Goal: Task Accomplishment & Management: Complete application form

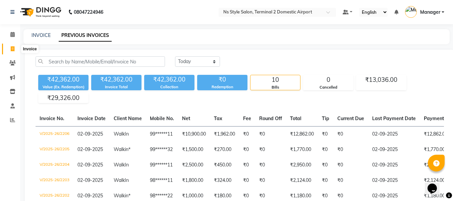
click at [12, 48] on icon at bounding box center [13, 48] width 4 height 5
select select "service"
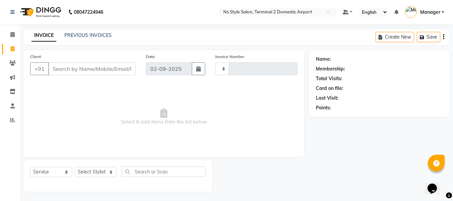
scroll to position [1, 0]
type input "2207"
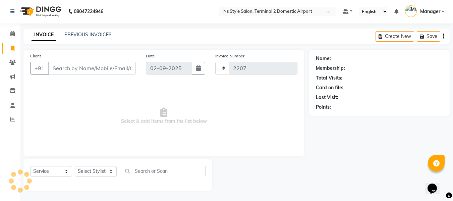
select select "5661"
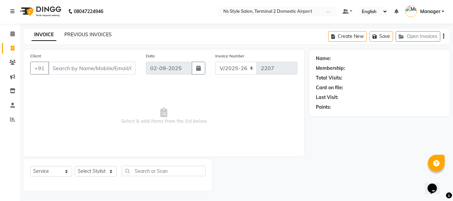
click at [96, 35] on link "PREVIOUS INVOICES" at bounding box center [87, 35] width 47 height 6
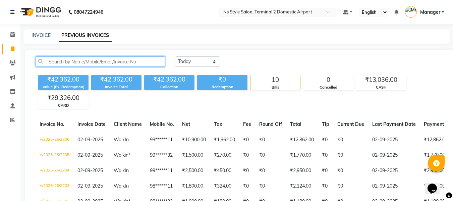
click at [89, 64] on input "text" at bounding box center [100, 61] width 129 height 10
type input "WALK"
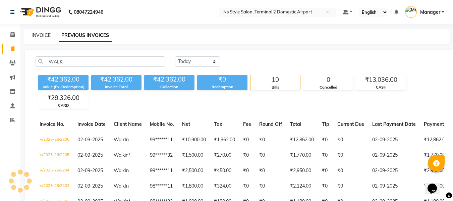
click at [40, 34] on link "INVOICE" at bounding box center [41, 35] width 19 height 6
select select "5661"
select select "service"
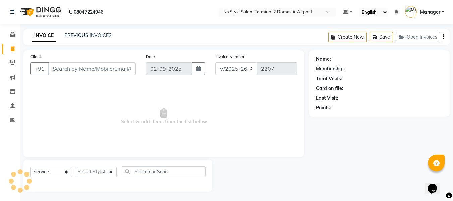
scroll to position [1, 0]
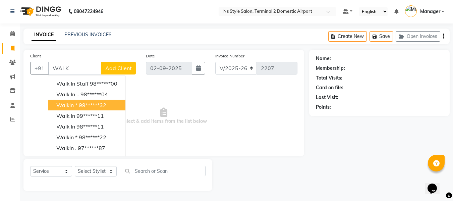
click at [78, 110] on button "Walkin * 99******32" at bounding box center [86, 105] width 77 height 11
type input "99******32"
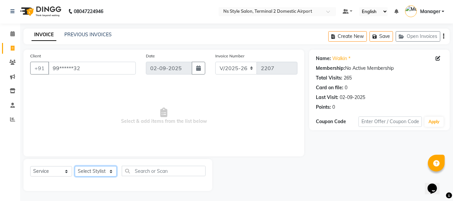
click at [94, 172] on select "Select Stylist ASHA [PERSON_NAME] [PERSON_NAME] EHATESHAM [PERSON_NAME] [PERSON…" at bounding box center [96, 171] width 42 height 10
select select "39692"
click at [75, 166] on select "Select Stylist ASHA [PERSON_NAME] [PERSON_NAME] EHATESHAM [PERSON_NAME] [PERSON…" at bounding box center [96, 171] width 42 height 10
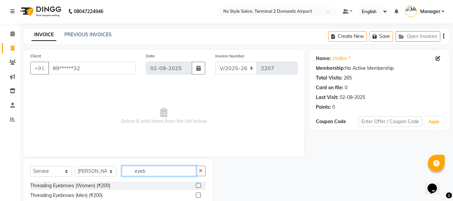
type input "eyeb"
click at [198, 184] on label at bounding box center [198, 185] width 5 height 5
click at [198, 184] on input "checkbox" at bounding box center [198, 185] width 4 height 4
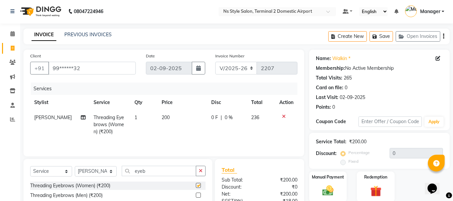
checkbox input "false"
drag, startPoint x: 156, startPoint y: 169, endPoint x: 112, endPoint y: 169, distance: 43.6
click at [112, 169] on div "Select Service Product Membership Package Voucher Prepaid Gift Card Select Styl…" at bounding box center [117, 174] width 175 height 16
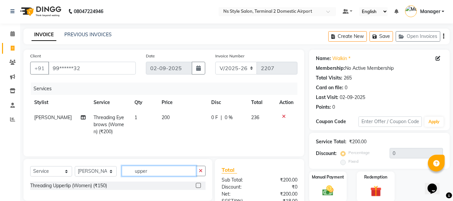
type input "upper"
click at [198, 186] on div "Threading Upperlip (Women) (₹150)" at bounding box center [117, 185] width 175 height 8
click at [198, 186] on label at bounding box center [198, 185] width 5 height 5
click at [198, 186] on input "checkbox" at bounding box center [198, 185] width 4 height 4
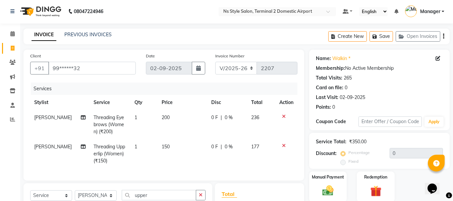
checkbox input "false"
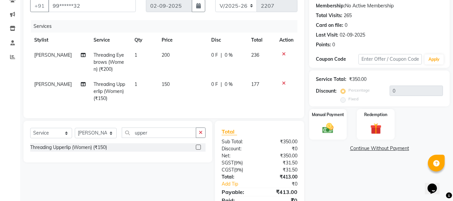
scroll to position [77, 0]
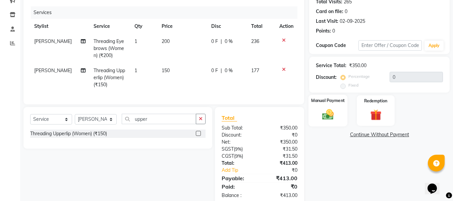
click at [321, 114] on img at bounding box center [327, 114] width 19 height 13
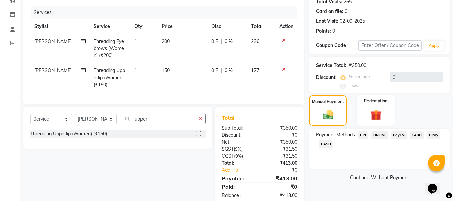
click at [418, 133] on span "CARD" at bounding box center [417, 135] width 14 height 8
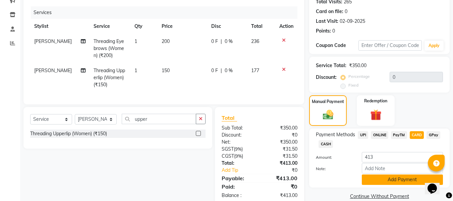
click at [390, 181] on button "Add Payment" at bounding box center [402, 179] width 81 height 10
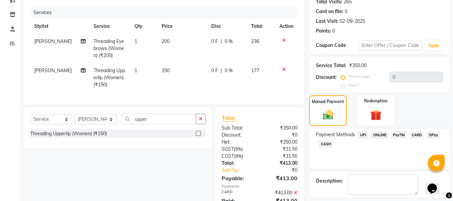
scroll to position [111, 0]
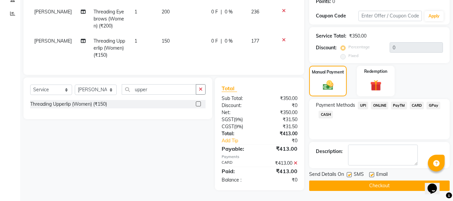
click at [348, 180] on button "Checkout" at bounding box center [379, 185] width 140 height 10
click at [348, 180] on div "Checkout" at bounding box center [379, 185] width 140 height 10
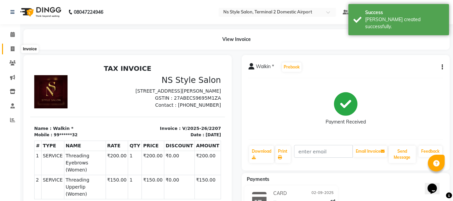
click at [15, 47] on span at bounding box center [13, 49] width 12 height 8
select select "service"
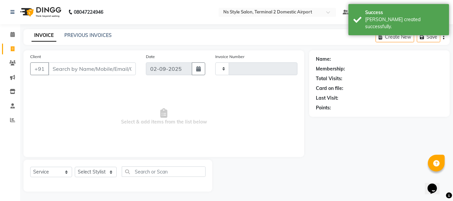
type input "2208"
select select "5661"
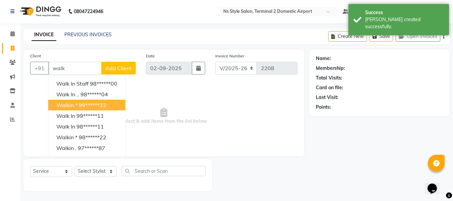
click at [74, 106] on span "Walkin *" at bounding box center [66, 105] width 21 height 7
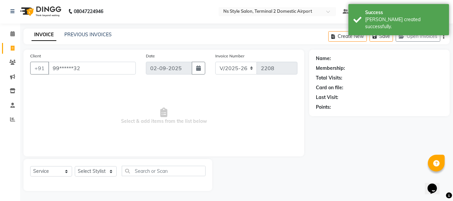
type input "99******32"
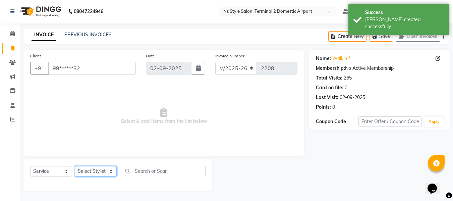
click at [92, 173] on select "Select Stylist ASHA [PERSON_NAME] [PERSON_NAME] EHATESHAM [PERSON_NAME] [PERSON…" at bounding box center [96, 171] width 42 height 10
select select "39706"
click at [75, 166] on select "Select Stylist ASHA [PERSON_NAME] [PERSON_NAME] EHATESHAM [PERSON_NAME] [PERSON…" at bounding box center [96, 171] width 42 height 10
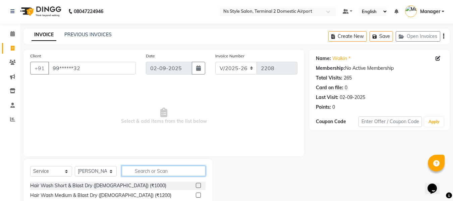
click at [150, 174] on input "text" at bounding box center [164, 171] width 84 height 10
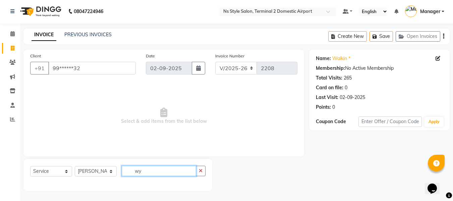
type input "w"
type input "l"
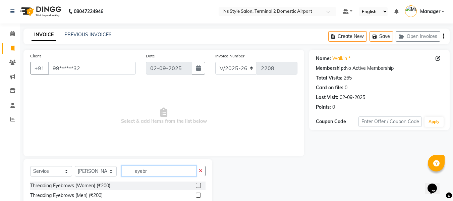
type input "eyebr"
click at [199, 186] on label at bounding box center [198, 185] width 5 height 5
click at [199, 186] on input "checkbox" at bounding box center [198, 185] width 4 height 4
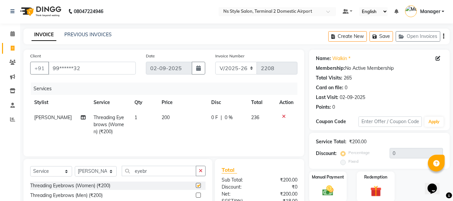
checkbox input "false"
drag, startPoint x: 168, startPoint y: 174, endPoint x: 105, endPoint y: 177, distance: 63.4
click at [105, 177] on div "Select Service Product Membership Package Voucher Prepaid Gift Card Select Styl…" at bounding box center [117, 174] width 175 height 16
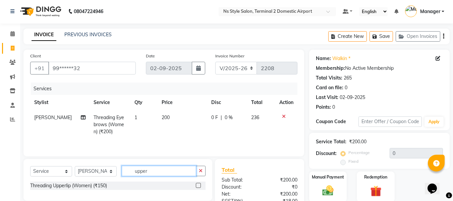
type input "upper"
click at [199, 186] on label at bounding box center [198, 185] width 5 height 5
click at [199, 186] on input "checkbox" at bounding box center [198, 185] width 4 height 4
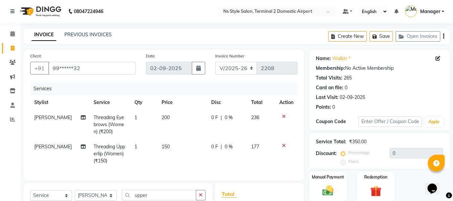
checkbox input "false"
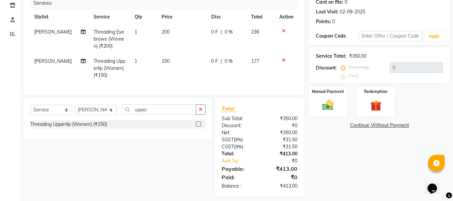
scroll to position [88, 0]
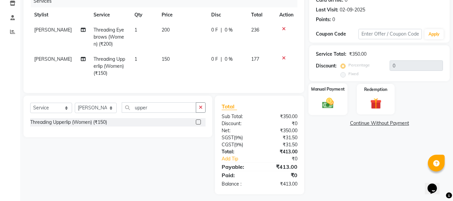
click at [323, 108] on img at bounding box center [327, 102] width 19 height 13
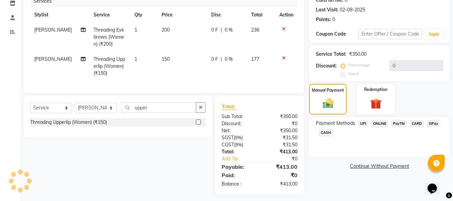
click at [417, 125] on span "CARD" at bounding box center [417, 124] width 14 height 8
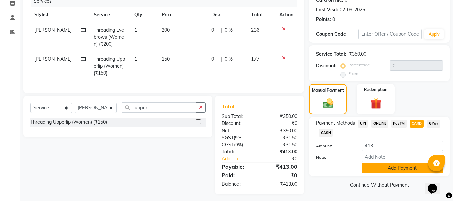
click at [393, 168] on button "Add Payment" at bounding box center [402, 168] width 81 height 10
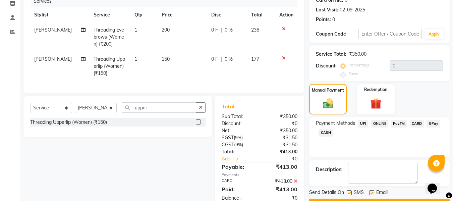
click at [385, 199] on button "Checkout" at bounding box center [379, 203] width 140 height 10
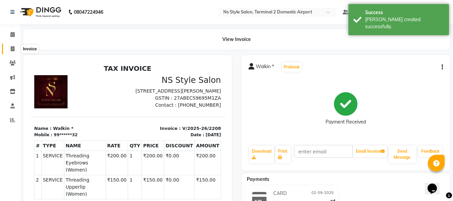
click at [12, 45] on span at bounding box center [13, 49] width 12 height 8
select select "service"
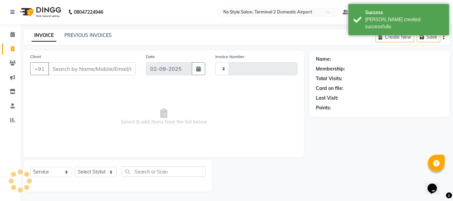
scroll to position [1, 0]
type input "2209"
select select "5661"
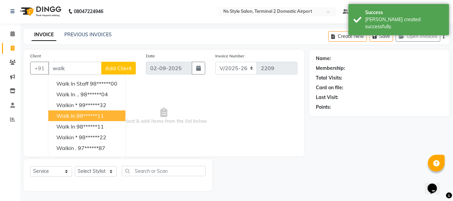
click at [80, 118] on ngb-highlight "99******11" at bounding box center [89, 115] width 27 height 7
type input "99******11"
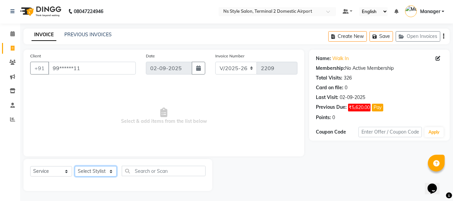
click at [97, 170] on select "Select Stylist ASHA [PERSON_NAME] [PERSON_NAME] EHATESHAM [PERSON_NAME] [PERSON…" at bounding box center [96, 171] width 42 height 10
select select "43846"
click at [75, 166] on select "Select Stylist ASHA [PERSON_NAME] [PERSON_NAME] EHATESHAM [PERSON_NAME] [PERSON…" at bounding box center [96, 171] width 42 height 10
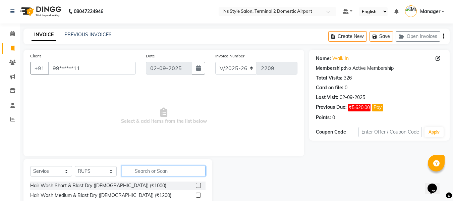
click at [157, 171] on input "text" at bounding box center [164, 171] width 84 height 10
type input "2200"
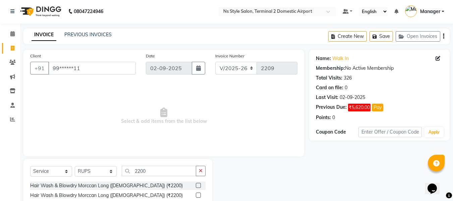
click at [196, 184] on label at bounding box center [198, 185] width 5 height 5
click at [196, 184] on input "checkbox" at bounding box center [198, 185] width 4 height 4
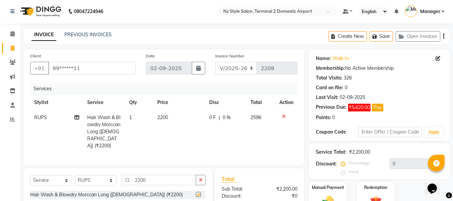
checkbox input "false"
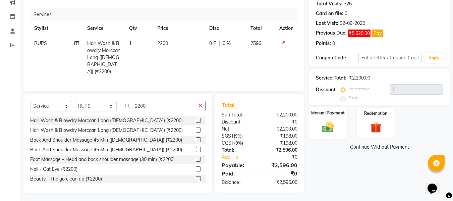
click at [329, 120] on img at bounding box center [327, 126] width 19 height 13
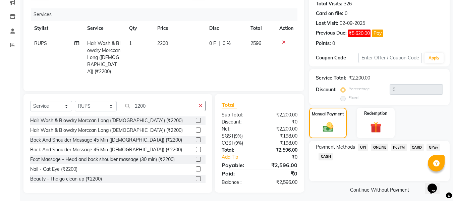
click at [416, 146] on span "CARD" at bounding box center [417, 147] width 14 height 8
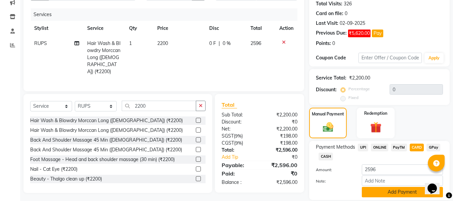
click at [404, 191] on button "Add Payment" at bounding box center [402, 192] width 81 height 10
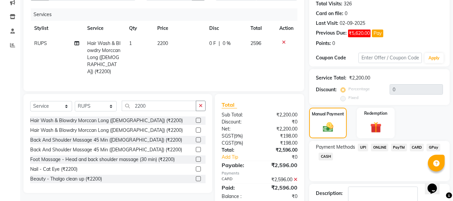
scroll to position [117, 0]
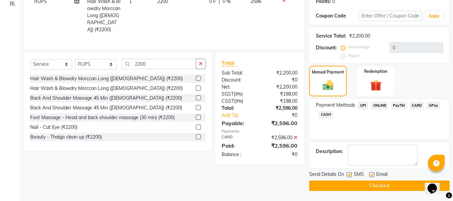
click at [352, 182] on button "Checkout" at bounding box center [379, 185] width 140 height 10
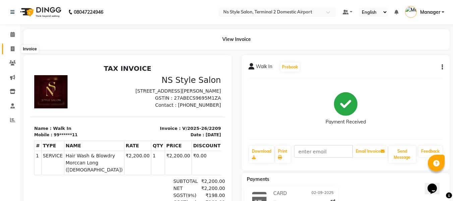
click at [10, 52] on span at bounding box center [13, 49] width 12 height 8
select select "service"
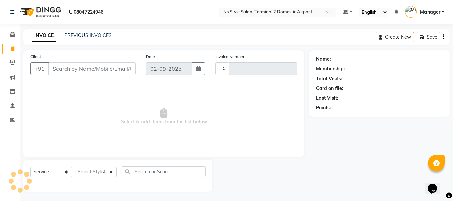
scroll to position [1, 0]
type input "2210"
select select "5661"
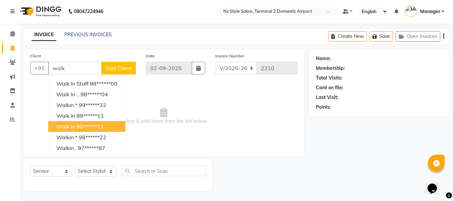
click at [81, 127] on ngb-highlight "98******11" at bounding box center [89, 126] width 27 height 7
type input "98******11"
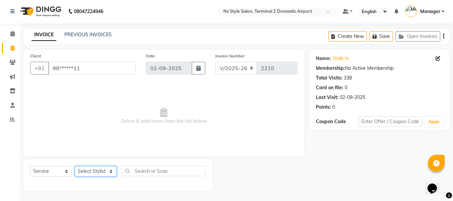
click at [93, 169] on select "Select Stylist ASHA [PERSON_NAME] [PERSON_NAME] EHATESHAM [PERSON_NAME] [PERSON…" at bounding box center [96, 171] width 42 height 10
select select "39699"
click at [75, 166] on select "Select Stylist ASHA [PERSON_NAME] [PERSON_NAME] EHATESHAM [PERSON_NAME] [PERSON…" at bounding box center [96, 171] width 42 height 10
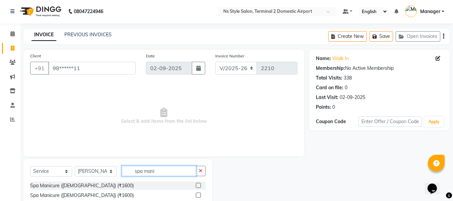
type input "spa mani"
click at [199, 186] on label at bounding box center [198, 185] width 5 height 5
click at [199, 186] on input "checkbox" at bounding box center [198, 185] width 4 height 4
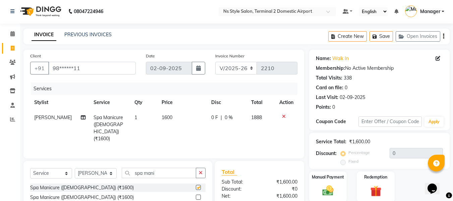
checkbox input "false"
drag, startPoint x: 157, startPoint y: 171, endPoint x: 110, endPoint y: 171, distance: 46.9
click at [110, 171] on div "Select Service Product Membership Package Voucher Prepaid Gift Card Select Styl…" at bounding box center [117, 176] width 175 height 16
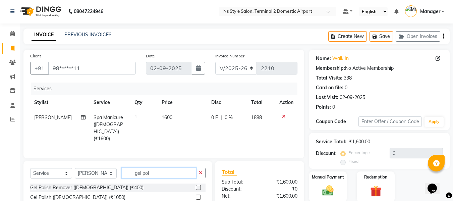
type input "gel pol"
click at [199, 195] on label at bounding box center [198, 196] width 5 height 5
click at [199, 195] on input "checkbox" at bounding box center [198, 197] width 4 height 4
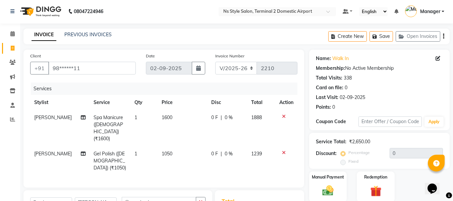
checkbox input "false"
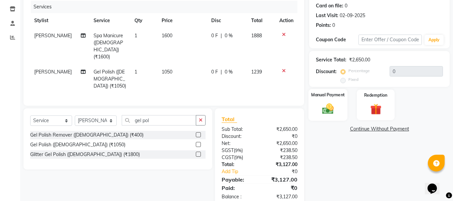
click at [328, 95] on label "Manual Payment" at bounding box center [328, 94] width 34 height 6
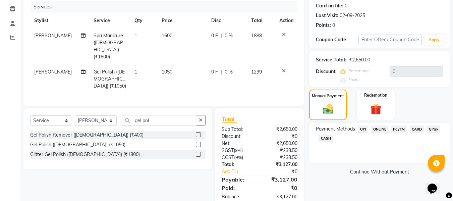
click at [416, 129] on span "CARD" at bounding box center [417, 129] width 14 height 8
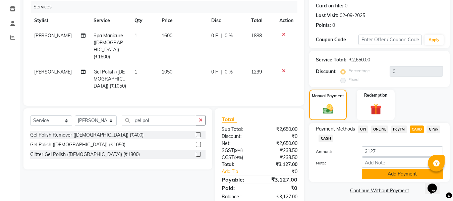
click at [393, 175] on button "Add Payment" at bounding box center [402, 174] width 81 height 10
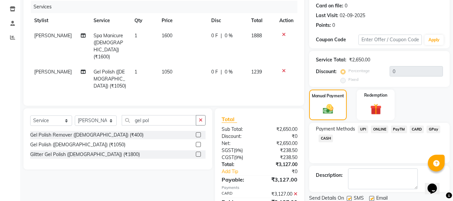
scroll to position [106, 0]
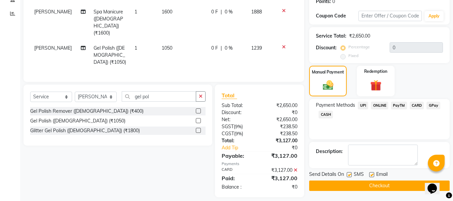
click at [384, 187] on button "Checkout" at bounding box center [379, 185] width 140 height 10
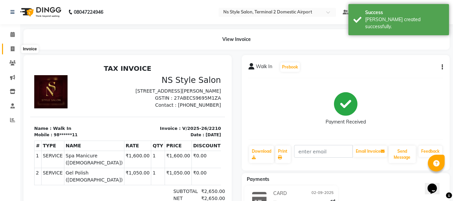
click at [15, 47] on span at bounding box center [13, 49] width 12 height 8
select select "service"
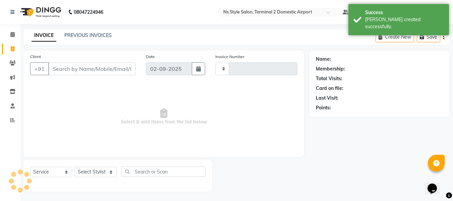
scroll to position [1, 0]
type input "2211"
select select "5661"
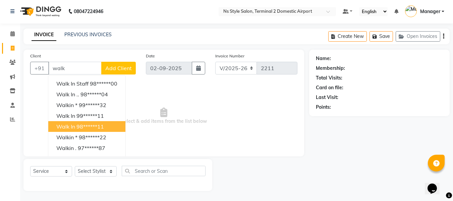
click at [85, 126] on ngb-highlight "98******11" at bounding box center [89, 126] width 27 height 7
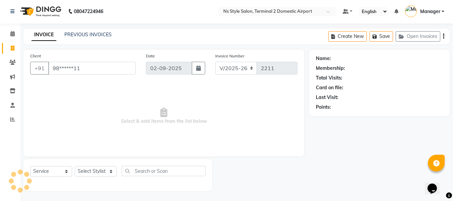
type input "98******11"
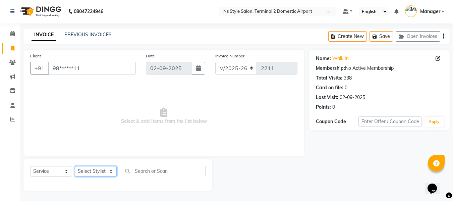
click at [91, 173] on select "Select Stylist ASHA [PERSON_NAME] [PERSON_NAME] EHATESHAM [PERSON_NAME] [PERSON…" at bounding box center [96, 171] width 42 height 10
select select "39691"
click at [75, 166] on select "Select Stylist ASHA [PERSON_NAME] [PERSON_NAME] EHATESHAM [PERSON_NAME] [PERSON…" at bounding box center [96, 171] width 42 height 10
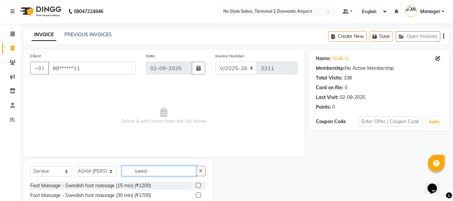
type input "swed"
click at [199, 185] on label at bounding box center [198, 185] width 5 height 5
click at [199, 185] on input "checkbox" at bounding box center [198, 185] width 4 height 4
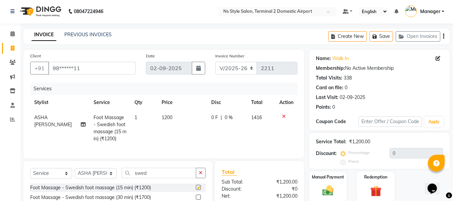
checkbox input "false"
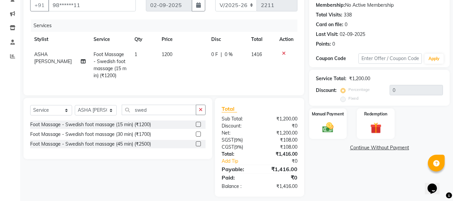
scroll to position [74, 0]
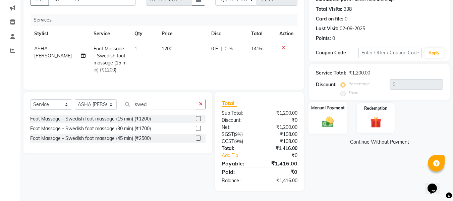
click at [325, 116] on img at bounding box center [327, 121] width 19 height 13
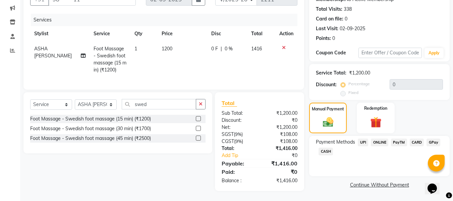
click at [416, 138] on span "CARD" at bounding box center [417, 142] width 14 height 8
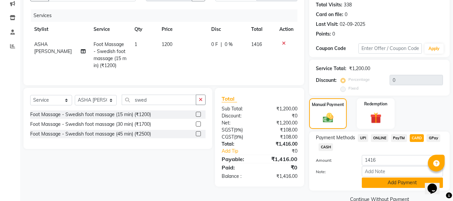
click at [396, 185] on button "Add Payment" at bounding box center [402, 182] width 81 height 10
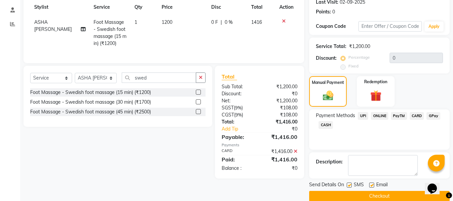
scroll to position [106, 0]
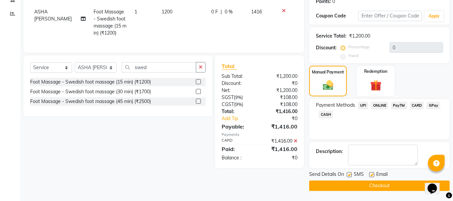
click at [370, 186] on button "Checkout" at bounding box center [379, 185] width 140 height 10
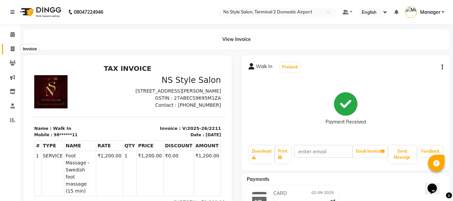
click at [12, 47] on icon at bounding box center [13, 48] width 4 height 5
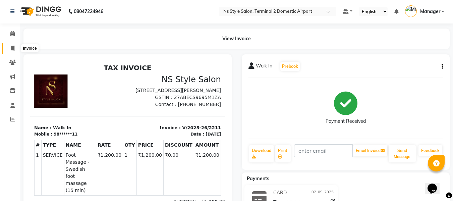
select select "5661"
select select "service"
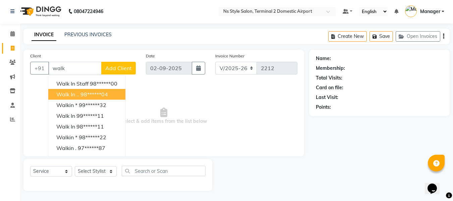
click at [70, 98] on button "Walk in .. 98******04" at bounding box center [86, 94] width 77 height 11
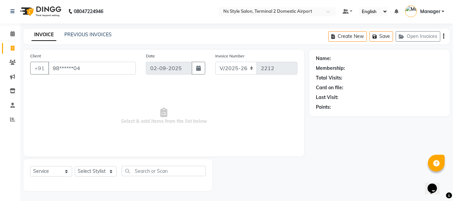
type input "98******04"
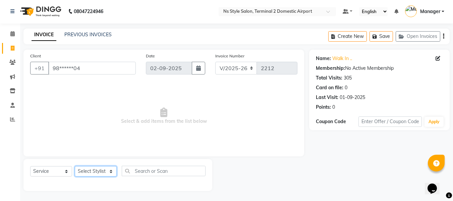
click at [92, 172] on select "Select Stylist ASHA [PERSON_NAME] [PERSON_NAME] EHATESHAM [PERSON_NAME] [PERSON…" at bounding box center [96, 171] width 42 height 10
select select "39706"
click at [75, 166] on select "Select Stylist ASHA [PERSON_NAME] [PERSON_NAME] EHATESHAM [PERSON_NAME] [PERSON…" at bounding box center [96, 171] width 42 height 10
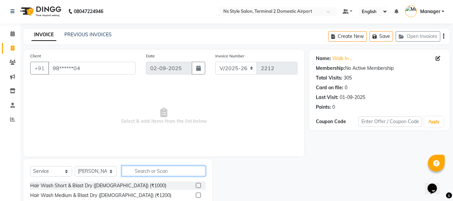
click at [157, 172] on input "text" at bounding box center [164, 171] width 84 height 10
type input "1200"
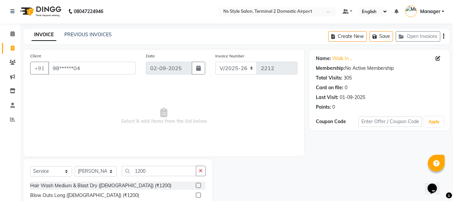
click at [196, 183] on label at bounding box center [198, 185] width 5 height 5
click at [196, 183] on input "checkbox" at bounding box center [198, 185] width 4 height 4
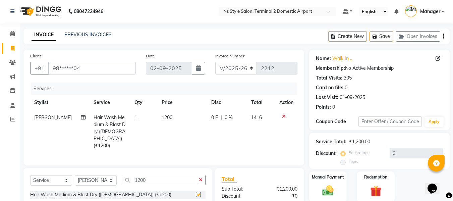
checkbox input "false"
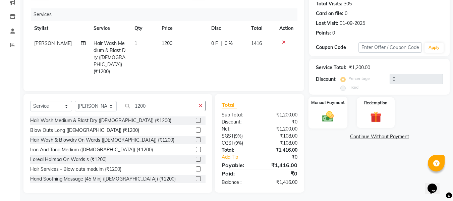
click at [329, 113] on img at bounding box center [327, 116] width 19 height 13
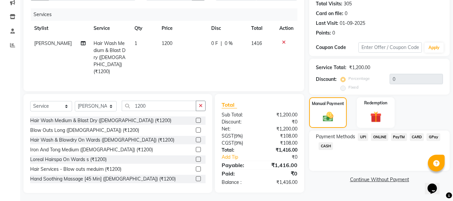
click at [323, 145] on span "CASH" at bounding box center [325, 146] width 14 height 8
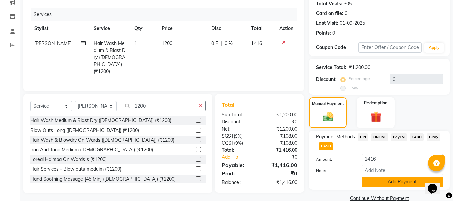
click at [377, 181] on button "Add Payment" at bounding box center [402, 181] width 81 height 10
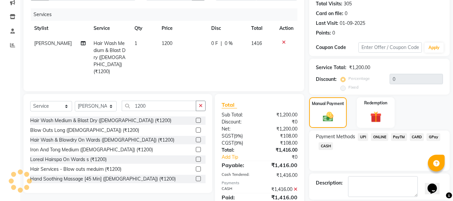
scroll to position [106, 0]
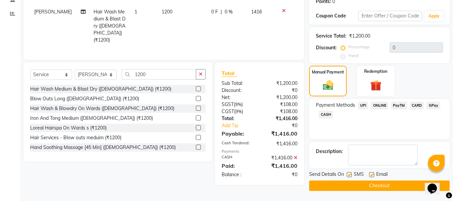
click at [385, 187] on button "Checkout" at bounding box center [379, 185] width 140 height 10
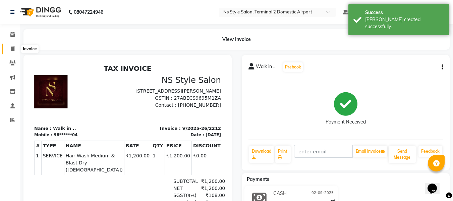
click at [12, 50] on icon at bounding box center [13, 48] width 4 height 5
select select "service"
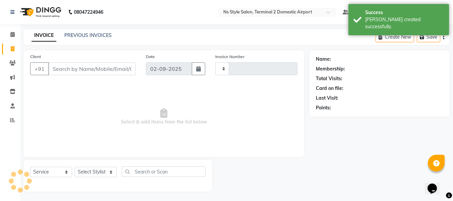
scroll to position [1, 0]
type input "2213"
select select "5661"
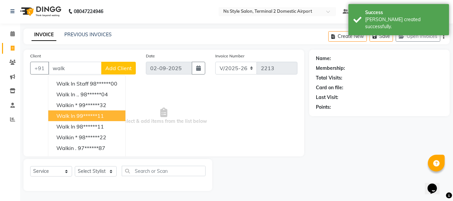
click at [80, 116] on ngb-highlight "99******11" at bounding box center [89, 115] width 27 height 7
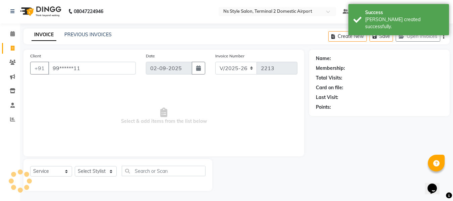
type input "99******11"
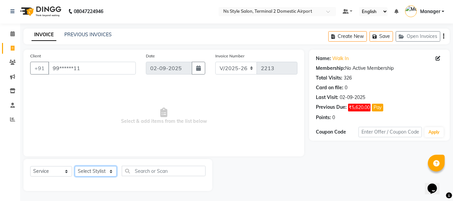
click at [92, 170] on select "Select Stylist ASHA [PERSON_NAME] [PERSON_NAME] EHATESHAM [PERSON_NAME] [PERSON…" at bounding box center [96, 171] width 42 height 10
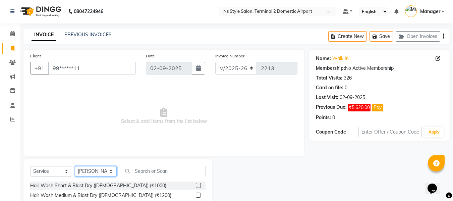
select select "39691"
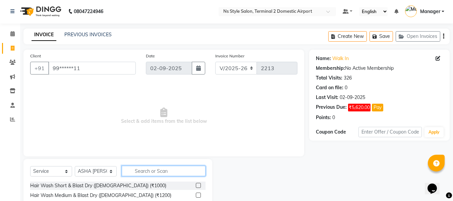
click at [169, 173] on input "text" at bounding box center [164, 171] width 84 height 10
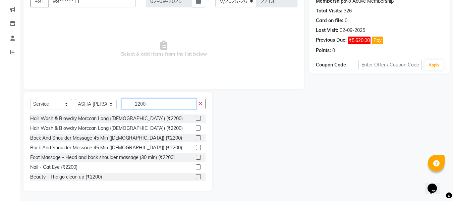
type input "2200"
click at [196, 157] on label at bounding box center [198, 156] width 5 height 5
click at [196, 157] on input "checkbox" at bounding box center [198, 157] width 4 height 4
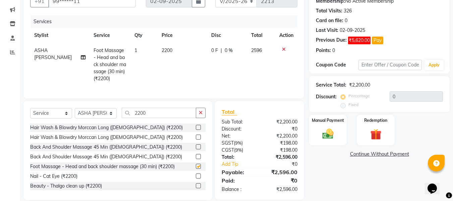
checkbox input "false"
drag, startPoint x: 148, startPoint y: 116, endPoint x: 116, endPoint y: 118, distance: 32.2
click at [116, 118] on div "Select Service Product Membership Package Voucher Prepaid Gift Card Select Styl…" at bounding box center [117, 116] width 175 height 16
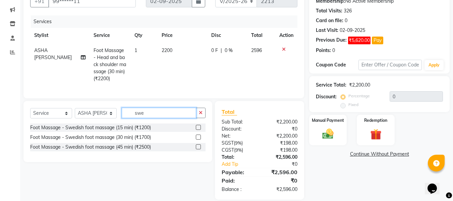
type input "swe"
click at [196, 139] on label at bounding box center [198, 136] width 5 height 5
click at [196, 139] on input "checkbox" at bounding box center [198, 137] width 4 height 4
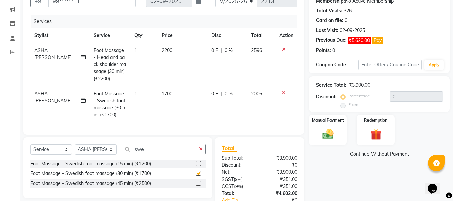
checkbox input "false"
click at [329, 135] on img at bounding box center [327, 133] width 19 height 13
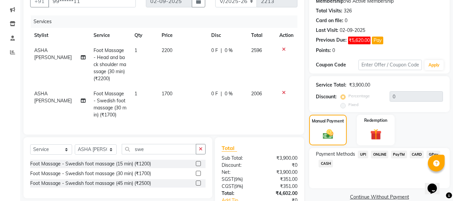
scroll to position [118, 0]
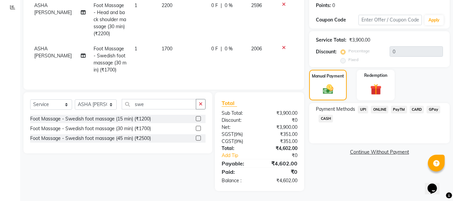
click at [417, 106] on span "CARD" at bounding box center [417, 110] width 14 height 8
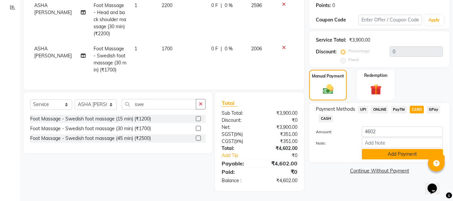
click at [387, 151] on button "Add Payment" at bounding box center [402, 154] width 81 height 10
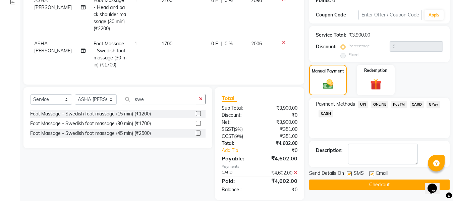
scroll to position [132, 0]
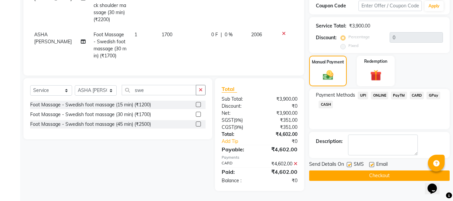
click at [386, 170] on button "Checkout" at bounding box center [379, 175] width 140 height 10
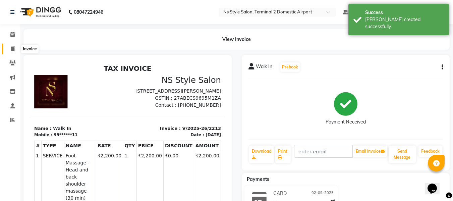
click at [14, 47] on icon at bounding box center [13, 48] width 4 height 5
select select "service"
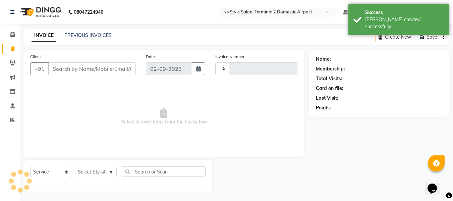
scroll to position [1, 0]
type input "2214"
select select "5661"
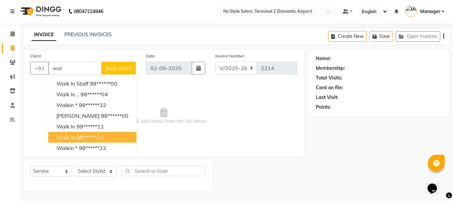
click at [100, 136] on ngb-highlight "98******11" at bounding box center [89, 137] width 27 height 7
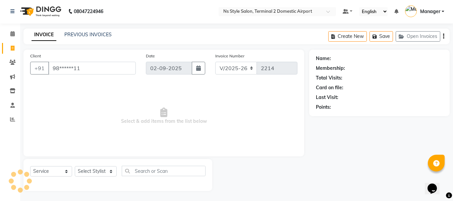
type input "98******11"
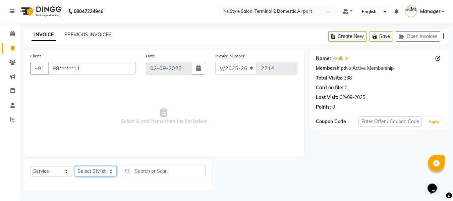
click at [96, 175] on select "Select Stylist ASHA [PERSON_NAME] [PERSON_NAME] EHATESHAM [PERSON_NAME] [PERSON…" at bounding box center [96, 171] width 42 height 10
select select "39706"
click at [75, 166] on select "Select Stylist ASHA [PERSON_NAME] [PERSON_NAME] EHATESHAM [PERSON_NAME] [PERSON…" at bounding box center [96, 171] width 42 height 10
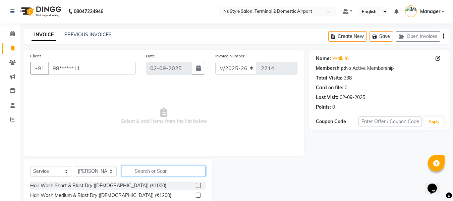
click at [151, 169] on input "text" at bounding box center [164, 171] width 84 height 10
type input "1500"
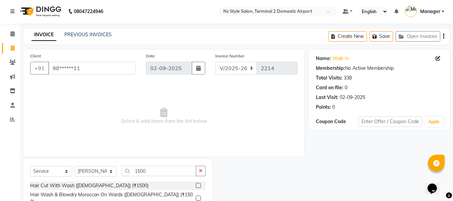
click at [196, 185] on label at bounding box center [198, 185] width 5 height 5
click at [196, 185] on input "checkbox" at bounding box center [198, 185] width 4 height 4
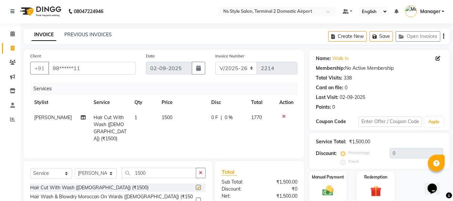
checkbox input "false"
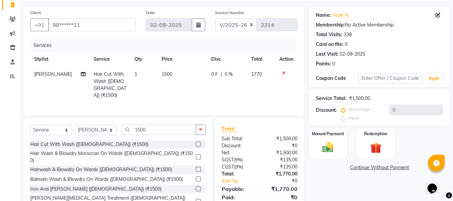
scroll to position [68, 0]
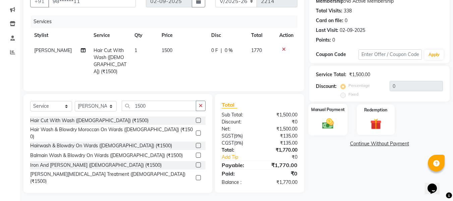
click at [322, 125] on img at bounding box center [327, 123] width 19 height 13
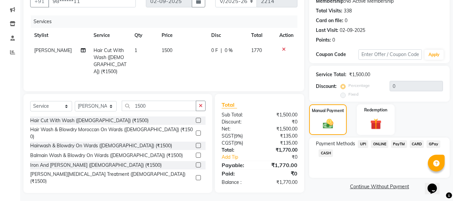
click at [419, 141] on span "CARD" at bounding box center [417, 144] width 14 height 8
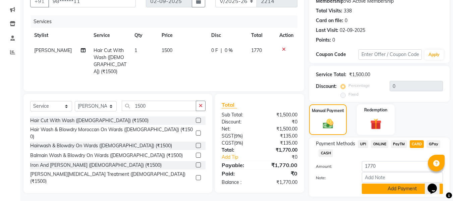
click at [393, 188] on button "Add Payment" at bounding box center [402, 188] width 81 height 10
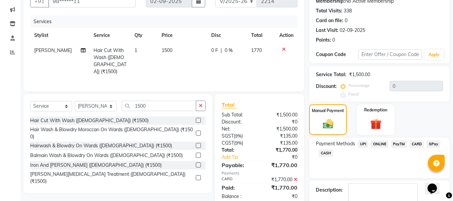
scroll to position [106, 0]
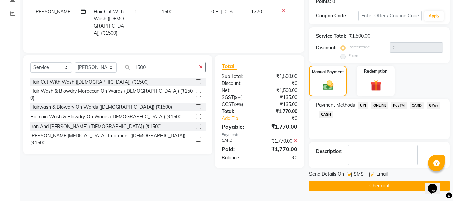
click at [356, 185] on button "Checkout" at bounding box center [379, 185] width 140 height 10
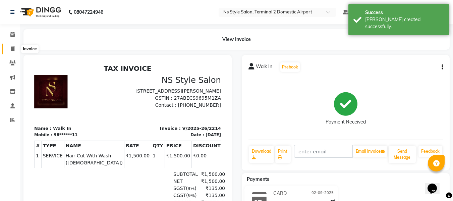
click at [11, 47] on icon at bounding box center [13, 48] width 4 height 5
select select "service"
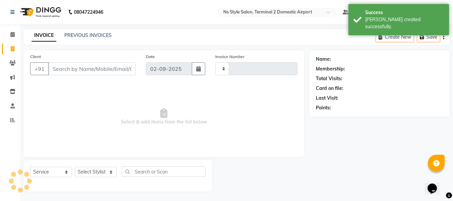
type input "2215"
select select "5661"
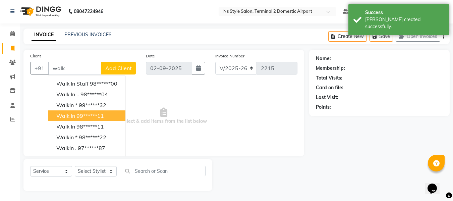
click at [64, 113] on span "Walk In" at bounding box center [65, 115] width 19 height 7
type input "99******11"
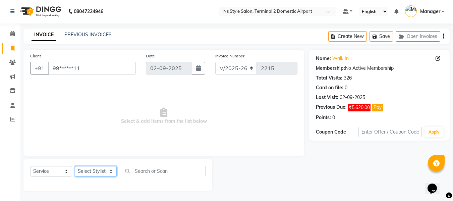
click at [96, 171] on select "Select Stylist ASHA [PERSON_NAME] [PERSON_NAME] EHATESHAM [PERSON_NAME] [PERSON…" at bounding box center [96, 171] width 42 height 10
select select "43846"
click at [75, 166] on select "Select Stylist ASHA [PERSON_NAME] [PERSON_NAME] EHATESHAM [PERSON_NAME] [PERSON…" at bounding box center [96, 171] width 42 height 10
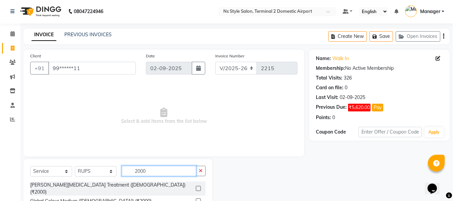
type input "2000"
click at [196, 186] on label at bounding box center [198, 188] width 5 height 5
click at [196, 186] on input "checkbox" at bounding box center [198, 188] width 4 height 4
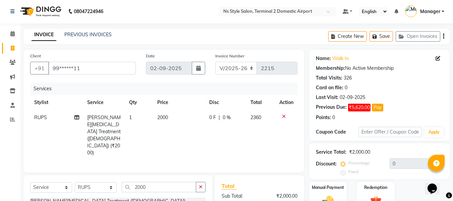
checkbox input "false"
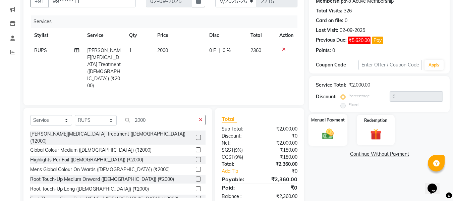
click at [325, 130] on img at bounding box center [327, 133] width 19 height 13
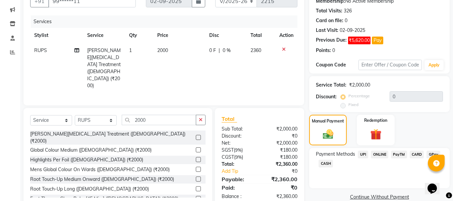
click at [414, 155] on span "CARD" at bounding box center [417, 154] width 14 height 8
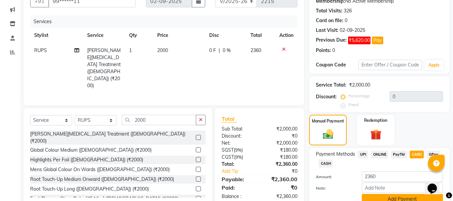
click at [386, 199] on button "Add Payment" at bounding box center [402, 199] width 81 height 10
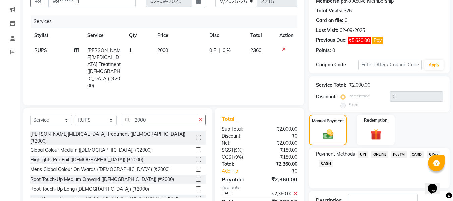
scroll to position [117, 0]
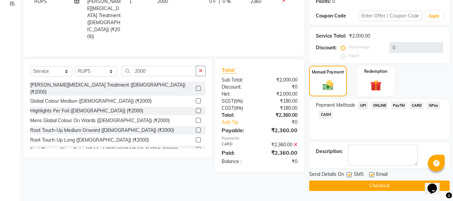
click at [365, 185] on button "Checkout" at bounding box center [379, 185] width 140 height 10
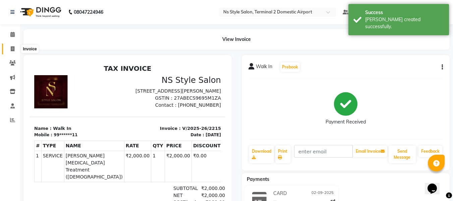
click at [12, 48] on icon at bounding box center [13, 48] width 4 height 5
select select "service"
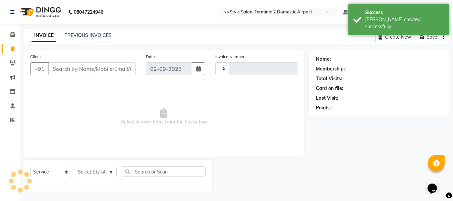
scroll to position [1, 0]
type input "2216"
select select "5661"
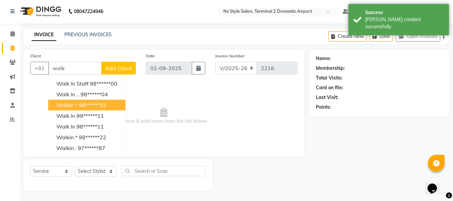
click at [70, 104] on span "Walkin *" at bounding box center [66, 105] width 21 height 7
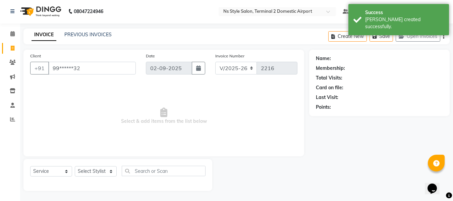
type input "99******32"
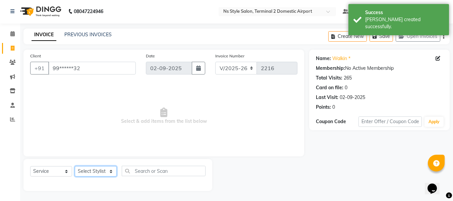
click at [88, 169] on select "Select Stylist ASHA [PERSON_NAME] [PERSON_NAME] EHATESHAM [PERSON_NAME] [PERSON…" at bounding box center [96, 171] width 42 height 10
select select "39699"
click at [75, 166] on select "Select Stylist ASHA [PERSON_NAME] [PERSON_NAME] EHATESHAM [PERSON_NAME] [PERSON…" at bounding box center [96, 171] width 42 height 10
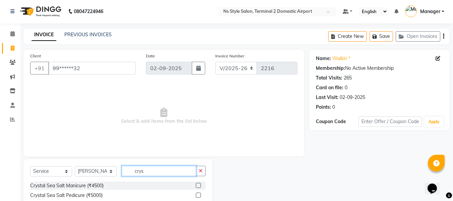
type input "crys"
click at [199, 195] on label at bounding box center [198, 194] width 5 height 5
click at [199, 195] on input "checkbox" at bounding box center [198, 195] width 4 height 4
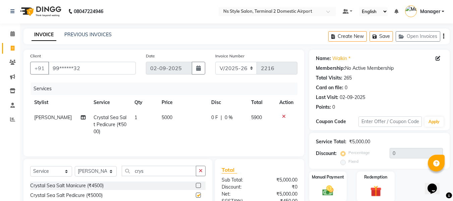
checkbox input "false"
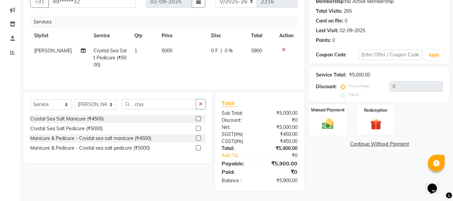
click at [323, 119] on img at bounding box center [327, 123] width 19 height 13
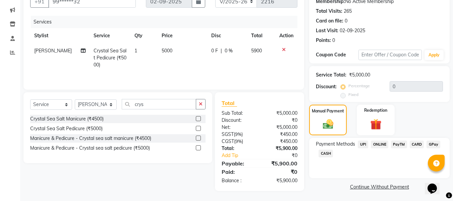
click at [324, 152] on span "CASH" at bounding box center [325, 153] width 14 height 8
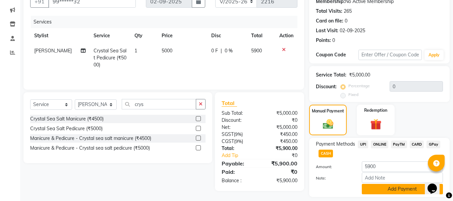
click at [383, 191] on button "Add Payment" at bounding box center [402, 189] width 81 height 10
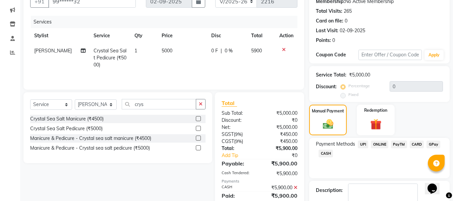
scroll to position [106, 0]
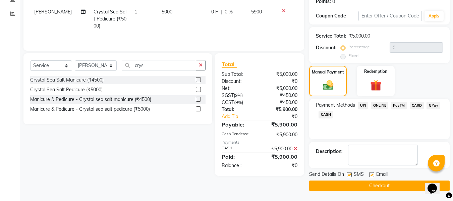
click at [379, 185] on button "Checkout" at bounding box center [379, 185] width 140 height 10
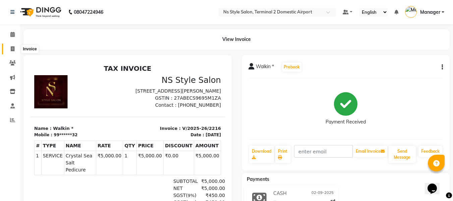
click at [12, 48] on icon at bounding box center [13, 48] width 4 height 5
select select "service"
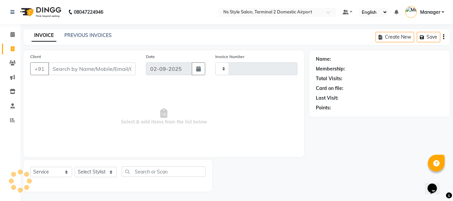
scroll to position [1, 0]
type input "2217"
select select "5661"
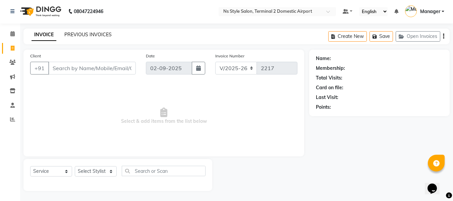
click at [82, 32] on link "PREVIOUS INVOICES" at bounding box center [87, 35] width 47 height 6
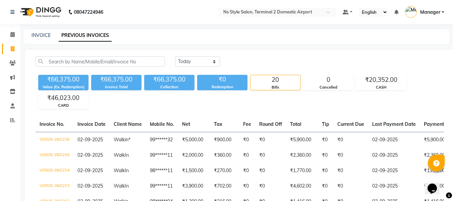
click at [43, 32] on div "INVOICE PREVIOUS INVOICES" at bounding box center [236, 36] width 426 height 15
click at [43, 35] on link "INVOICE" at bounding box center [41, 35] width 19 height 6
select select "service"
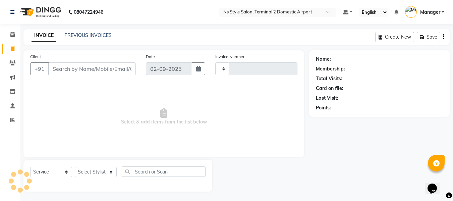
scroll to position [1, 0]
type input "2217"
select select "5661"
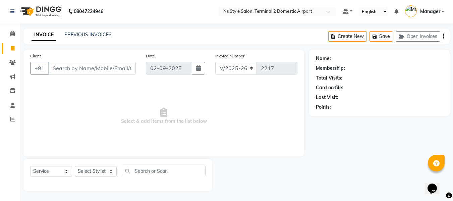
click at [70, 66] on input "Client" at bounding box center [91, 68] width 87 height 13
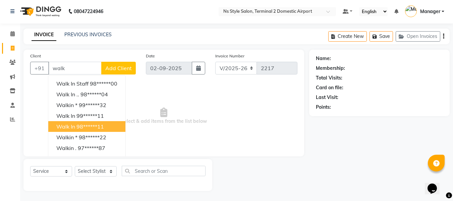
click at [82, 123] on button "Walk In 98******11" at bounding box center [86, 126] width 77 height 11
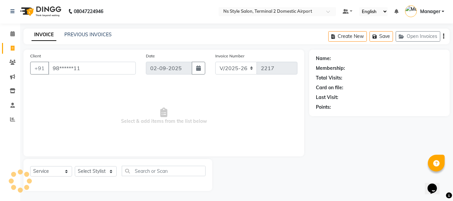
type input "98******11"
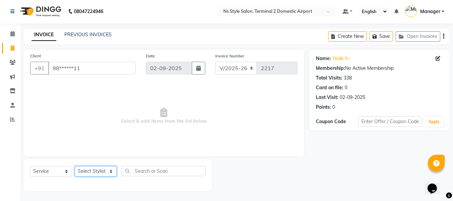
click at [91, 174] on select "Select Stylist ASHA [PERSON_NAME] [PERSON_NAME] EHATESHAM [PERSON_NAME] [PERSON…" at bounding box center [96, 171] width 42 height 10
select select "39693"
click at [75, 166] on select "Select Stylist ASHA [PERSON_NAME] [PERSON_NAME] EHATESHAM [PERSON_NAME] [PERSON…" at bounding box center [96, 171] width 42 height 10
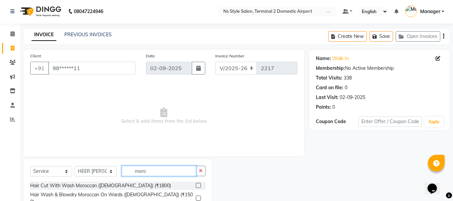
type input "moro"
click at [39, 172] on select "Select Service Product Membership Package Voucher Prepaid Gift Card" at bounding box center [51, 171] width 42 height 10
select select "product"
click at [30, 166] on select "Select Service Product Membership Package Voucher Prepaid Gift Card" at bounding box center [51, 171] width 42 height 10
drag, startPoint x: 163, startPoint y: 171, endPoint x: 118, endPoint y: 178, distance: 45.7
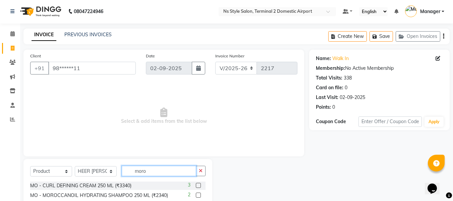
click at [118, 178] on div "Select Service Product Membership Package Voucher Prepaid Gift Card Select Styl…" at bounding box center [117, 174] width 175 height 16
type input "moro"
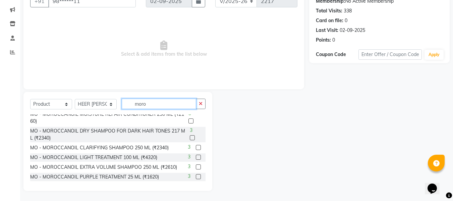
scroll to position [80, 0]
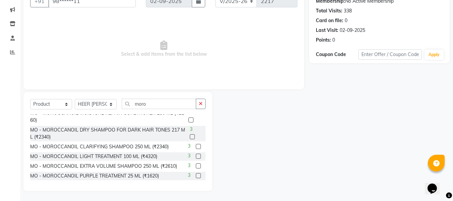
click at [196, 156] on label at bounding box center [198, 155] width 5 height 5
click at [196, 156] on input "checkbox" at bounding box center [198, 156] width 4 height 4
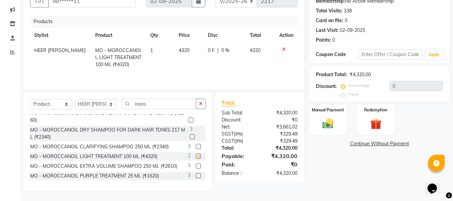
checkbox input "false"
click at [327, 123] on img at bounding box center [327, 123] width 19 height 13
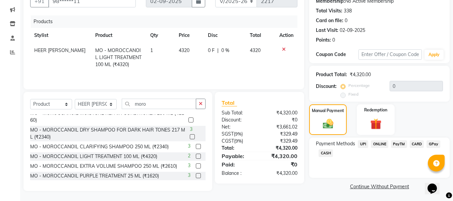
scroll to position [68, 0]
click at [326, 152] on span "CASH" at bounding box center [325, 152] width 14 height 8
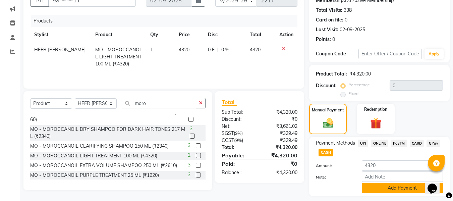
click at [381, 185] on button "Add Payment" at bounding box center [402, 188] width 81 height 10
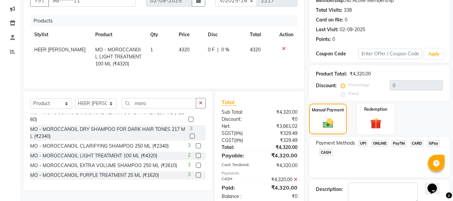
scroll to position [106, 0]
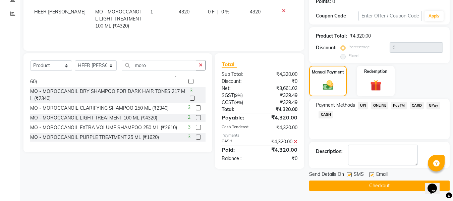
click at [360, 187] on button "Checkout" at bounding box center [379, 185] width 140 height 10
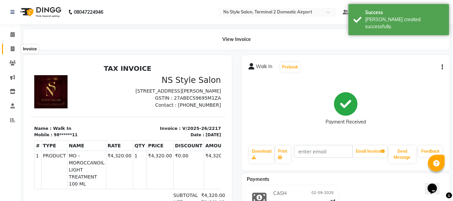
click at [11, 49] on icon at bounding box center [13, 48] width 4 height 5
select select "service"
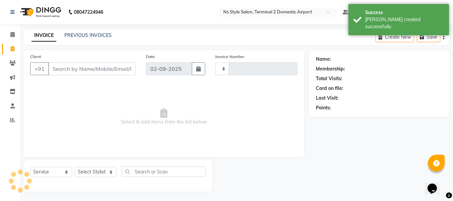
scroll to position [1, 0]
type input "2218"
select select "5661"
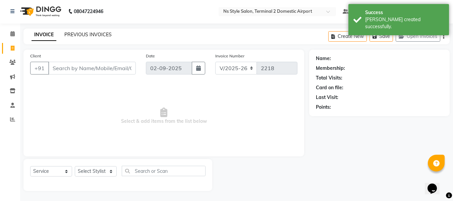
click at [76, 34] on link "PREVIOUS INVOICES" at bounding box center [87, 35] width 47 height 6
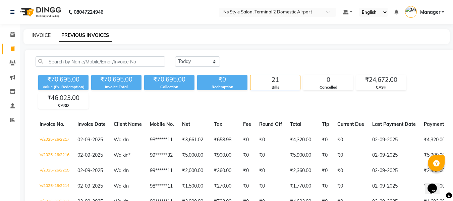
click at [40, 35] on link "INVOICE" at bounding box center [41, 35] width 19 height 6
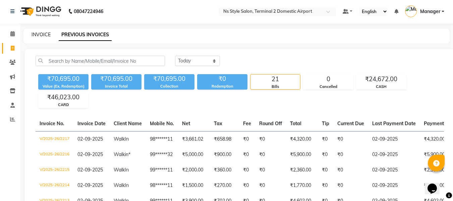
select select "service"
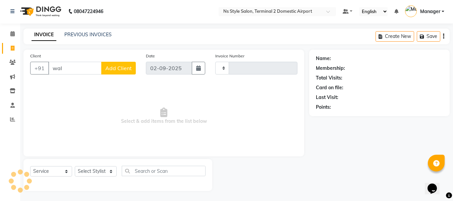
type input "walk"
type input "2218"
select select "5661"
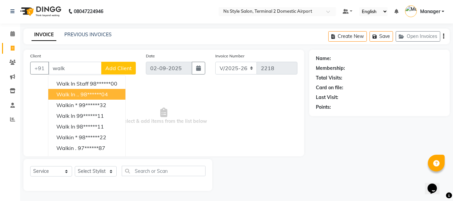
click at [83, 90] on button "Walk in .. 98******04" at bounding box center [86, 94] width 77 height 11
type input "98******04"
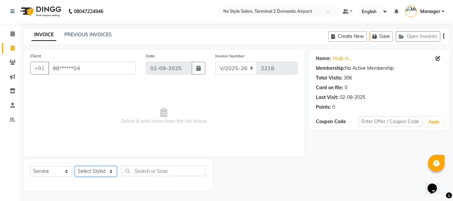
click at [93, 172] on select "Select Stylist ASHA [PERSON_NAME] [PERSON_NAME] EHATESHAM [PERSON_NAME] [PERSON…" at bounding box center [96, 171] width 42 height 10
click at [75, 166] on select "Select Stylist ASHA [PERSON_NAME] [PERSON_NAME] EHATESHAM [PERSON_NAME] [PERSON…" at bounding box center [96, 171] width 42 height 10
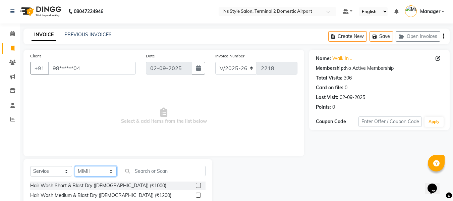
select select "39706"
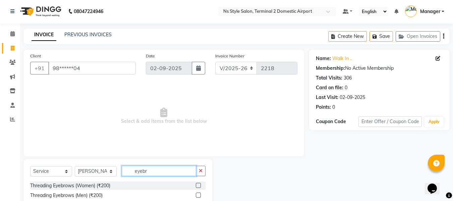
type input "eyebr"
click at [198, 184] on label at bounding box center [198, 185] width 5 height 5
click at [198, 184] on input "checkbox" at bounding box center [198, 185] width 4 height 4
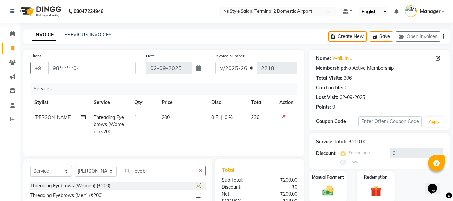
checkbox input "false"
click at [155, 171] on input "eyebr" at bounding box center [159, 171] width 74 height 10
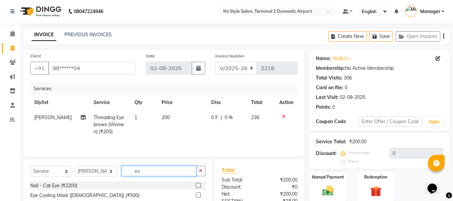
type input "e"
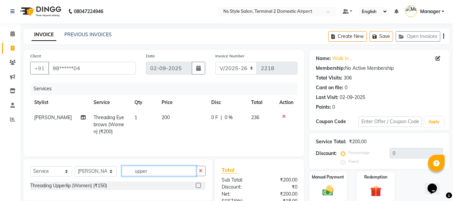
type input "upper"
click at [198, 184] on label at bounding box center [198, 185] width 5 height 5
click at [198, 184] on input "checkbox" at bounding box center [198, 185] width 4 height 4
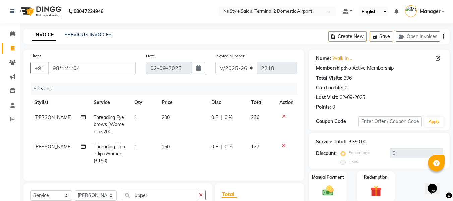
checkbox input "false"
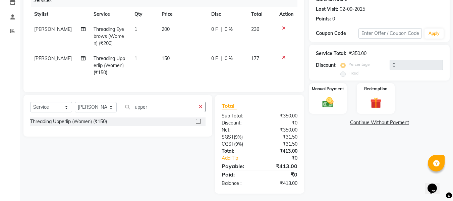
scroll to position [97, 0]
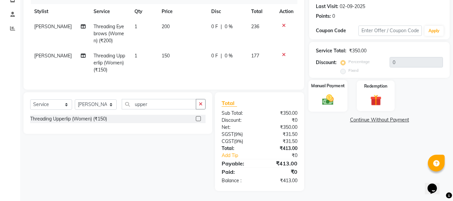
click at [323, 95] on img at bounding box center [327, 99] width 19 height 13
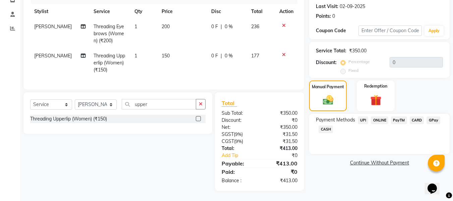
click at [413, 116] on span "CARD" at bounding box center [417, 120] width 14 height 8
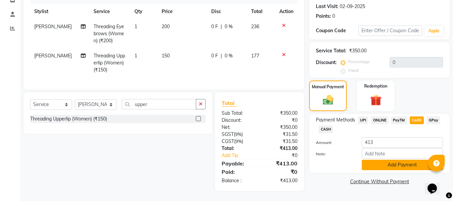
click at [389, 160] on button "Add Payment" at bounding box center [402, 165] width 81 height 10
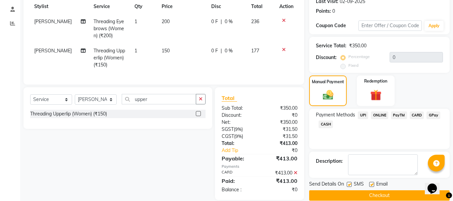
scroll to position [111, 0]
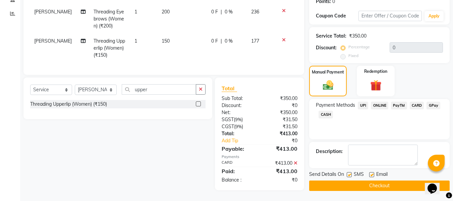
click at [353, 183] on button "Checkout" at bounding box center [379, 185] width 140 height 10
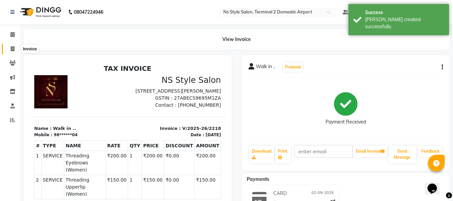
click at [11, 46] on icon at bounding box center [13, 48] width 4 height 5
select select "5661"
select select "service"
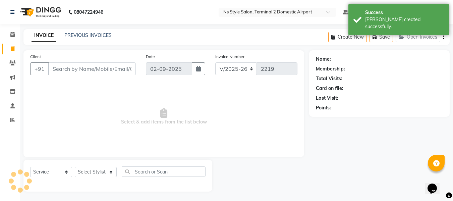
scroll to position [1, 0]
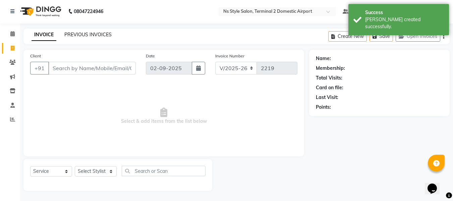
click at [79, 34] on link "PREVIOUS INVOICES" at bounding box center [87, 35] width 47 height 6
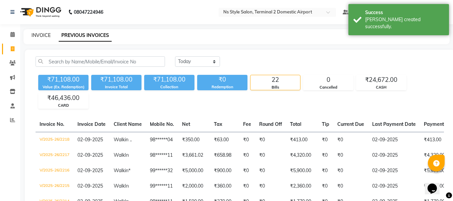
click at [43, 33] on link "INVOICE" at bounding box center [41, 35] width 19 height 6
select select "service"
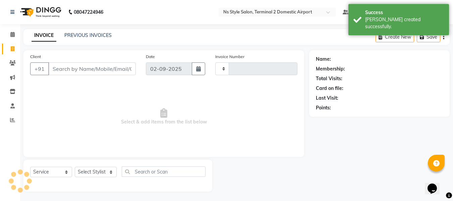
scroll to position [1, 0]
type input "2219"
select select "5661"
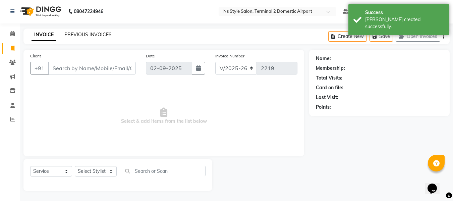
click at [75, 34] on link "PREVIOUS INVOICES" at bounding box center [87, 35] width 47 height 6
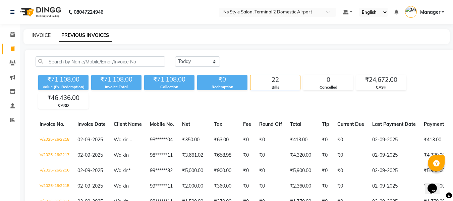
click at [38, 34] on link "INVOICE" at bounding box center [41, 35] width 19 height 6
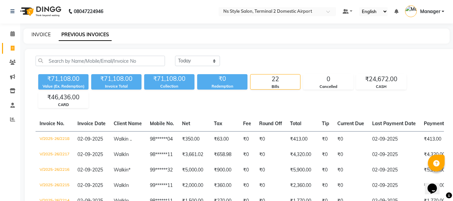
select select "5661"
select select "service"
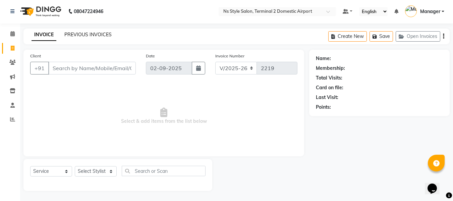
click at [80, 35] on link "PREVIOUS INVOICES" at bounding box center [87, 35] width 47 height 6
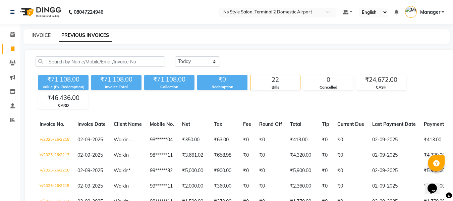
click at [39, 34] on link "INVOICE" at bounding box center [41, 35] width 19 height 6
select select "5661"
select select "service"
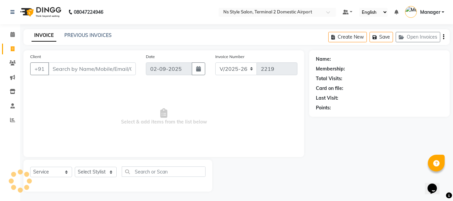
scroll to position [1, 0]
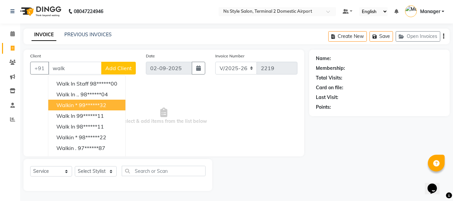
click at [73, 106] on span "Walkin *" at bounding box center [66, 105] width 21 height 7
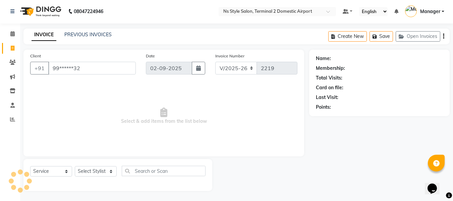
type input "99******32"
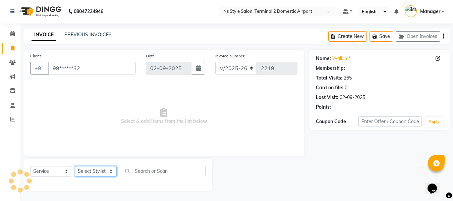
click at [94, 172] on select "Select Stylist ASHA [PERSON_NAME] [PERSON_NAME] EHATESHAM [PERSON_NAME] [PERSON…" at bounding box center [96, 171] width 42 height 10
select select "39706"
click at [75, 166] on select "Select Stylist ASHA [PERSON_NAME] [PERSON_NAME] EHATESHAM [PERSON_NAME] [PERSON…" at bounding box center [96, 171] width 42 height 10
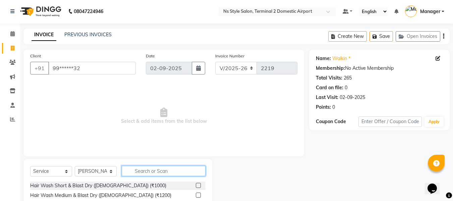
click at [144, 170] on input "text" at bounding box center [164, 171] width 84 height 10
type input "bear"
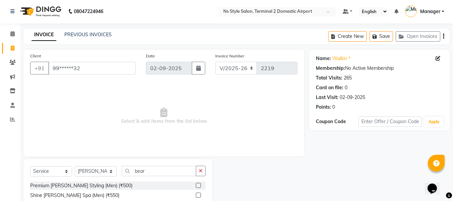
click at [200, 186] on label at bounding box center [198, 185] width 5 height 5
click at [200, 186] on input "checkbox" at bounding box center [198, 185] width 4 height 4
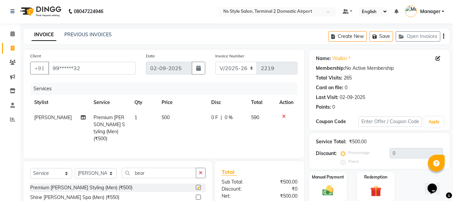
checkbox input "false"
drag, startPoint x: 157, startPoint y: 169, endPoint x: 109, endPoint y: 179, distance: 49.7
click at [109, 179] on div "Select Service Product Membership Package Voucher Prepaid Gift Card Select Styl…" at bounding box center [117, 176] width 175 height 16
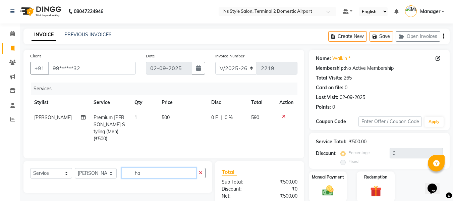
type input "h"
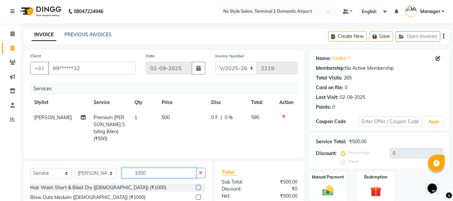
type input "1000"
click at [196, 186] on label at bounding box center [198, 187] width 5 height 5
click at [196, 186] on input "checkbox" at bounding box center [198, 187] width 4 height 4
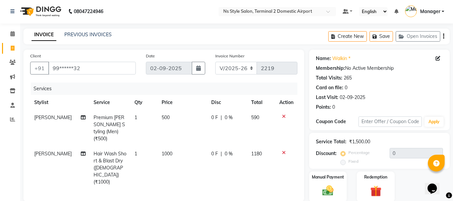
checkbox input "false"
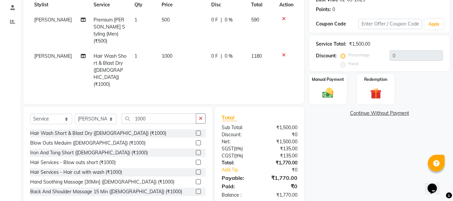
scroll to position [99, 0]
click at [196, 169] on label at bounding box center [198, 171] width 5 height 5
click at [196, 170] on input "checkbox" at bounding box center [198, 172] width 4 height 4
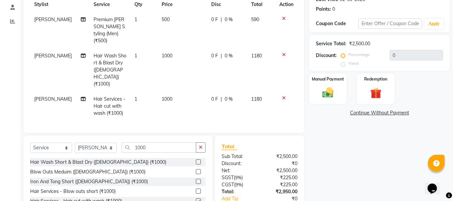
checkbox input "false"
click at [283, 52] on icon at bounding box center [284, 54] width 4 height 5
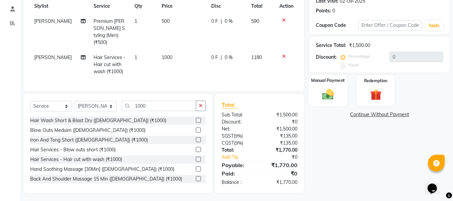
click at [324, 94] on img at bounding box center [327, 93] width 19 height 13
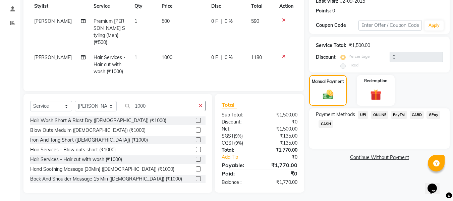
click at [329, 125] on span "CASH" at bounding box center [325, 124] width 14 height 8
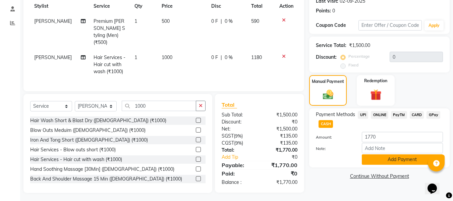
click at [395, 160] on button "Add Payment" at bounding box center [402, 159] width 81 height 10
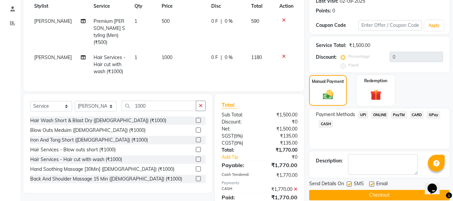
scroll to position [120, 0]
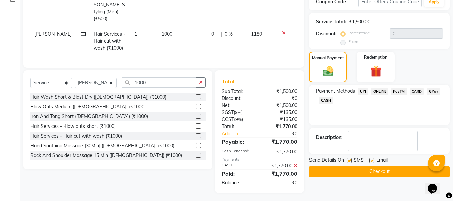
click at [366, 174] on button "Checkout" at bounding box center [379, 171] width 140 height 10
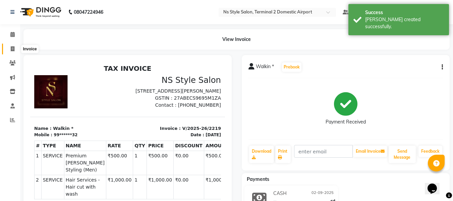
click at [11, 50] on icon at bounding box center [13, 48] width 4 height 5
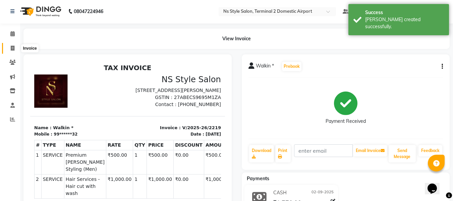
select select "5661"
select select "service"
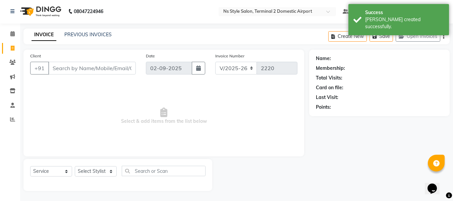
click at [82, 38] on div "INVOICE PREVIOUS INVOICES" at bounding box center [71, 35] width 96 height 8
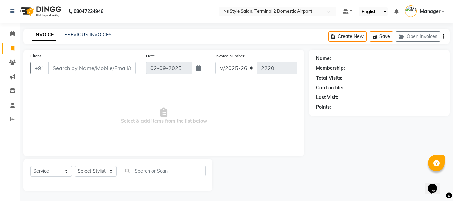
scroll to position [0, 0]
click at [88, 35] on link "PREVIOUS INVOICES" at bounding box center [87, 35] width 47 height 6
